Goal: Task Accomplishment & Management: Manage account settings

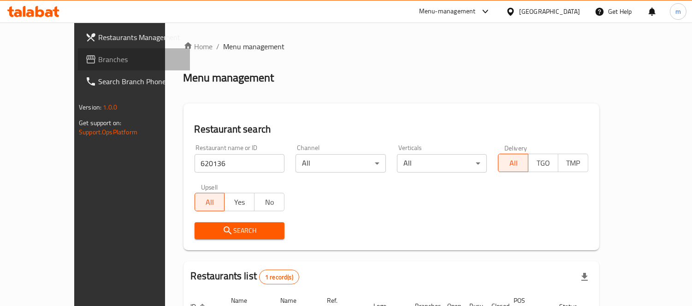
click at [98, 64] on span "Branches" at bounding box center [140, 59] width 84 height 11
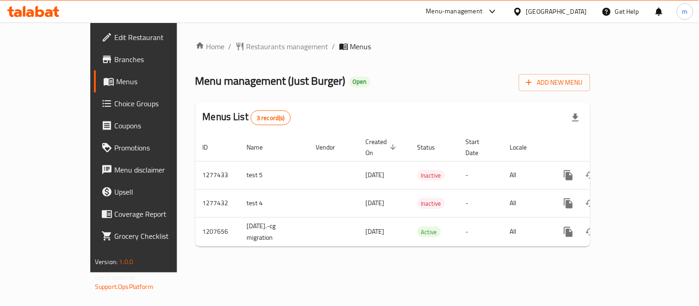
click at [247, 47] on span "Restaurants management" at bounding box center [288, 46] width 82 height 11
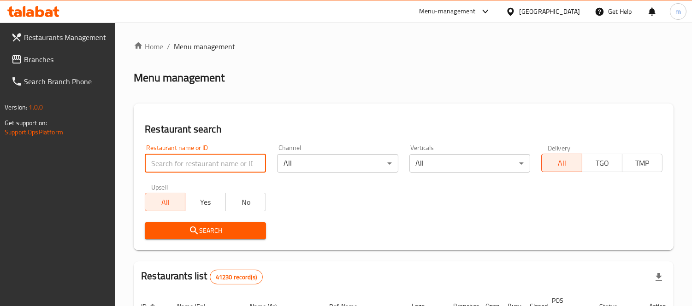
click at [212, 163] on input "search" at bounding box center [205, 163] width 121 height 18
paste input "642260"
type input "642260"
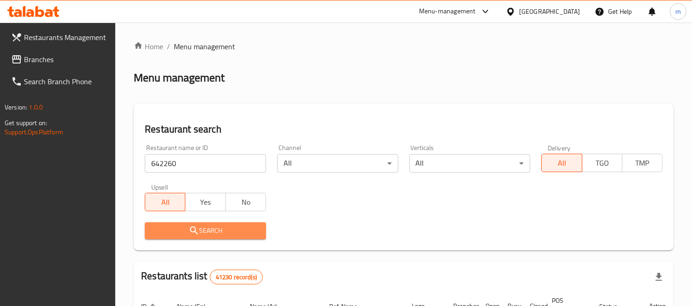
click at [231, 227] on span "Search" at bounding box center [205, 231] width 106 height 12
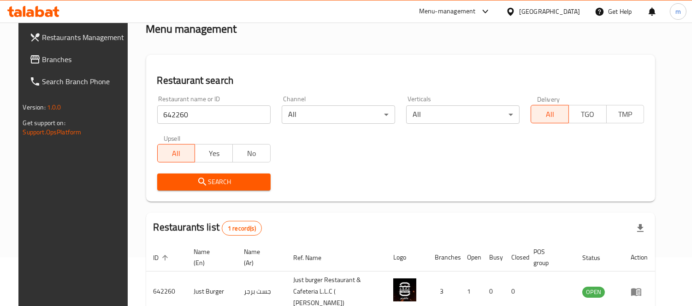
scroll to position [97, 0]
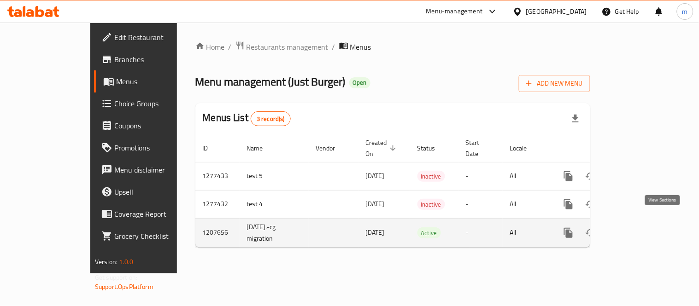
click at [640, 228] on icon "enhanced table" at bounding box center [634, 233] width 11 height 11
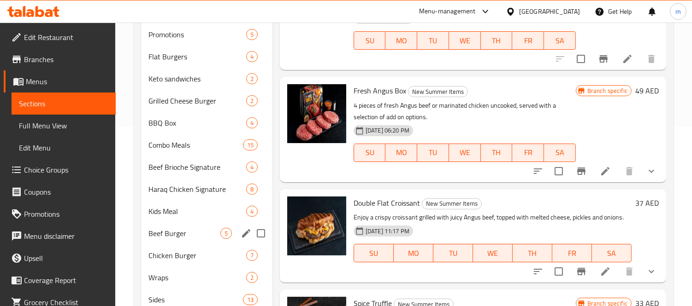
scroll to position [205, 0]
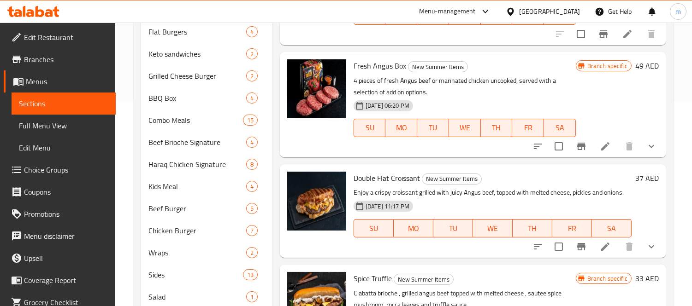
click at [42, 172] on span "Choice Groups" at bounding box center [66, 169] width 84 height 11
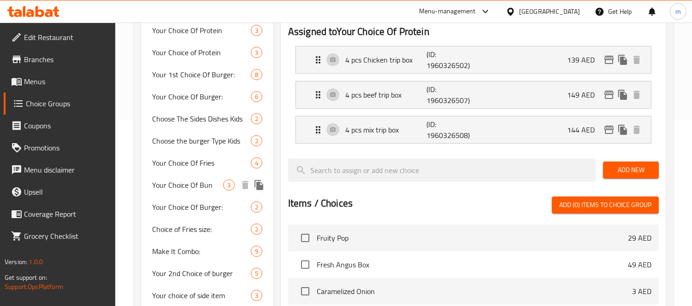
scroll to position [205, 0]
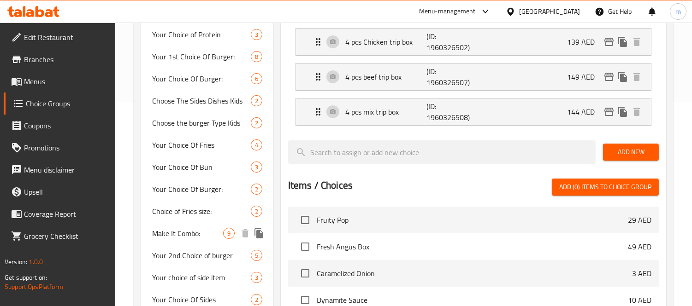
click at [198, 233] on span "Make It Combo:" at bounding box center [187, 233] width 71 height 11
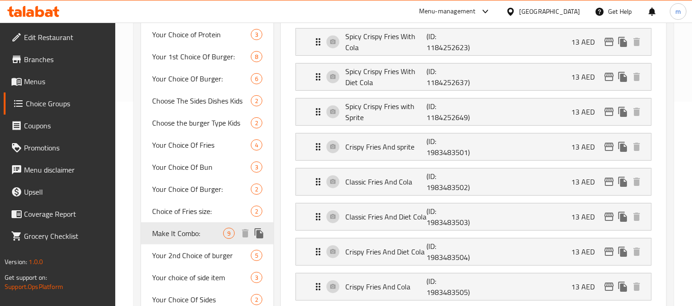
type input "Make It Combo:"
type input "إجعلها كومبو :"
type input "0"
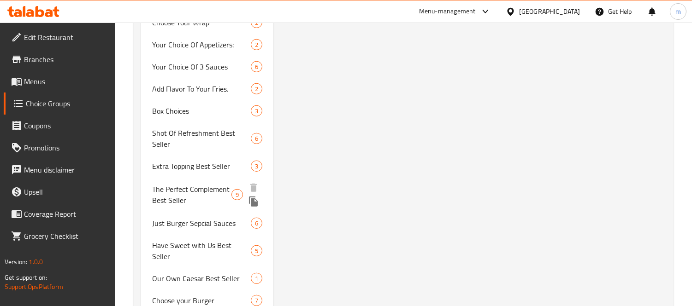
scroll to position [973, 0]
